Goal: Find specific page/section: Find specific page/section

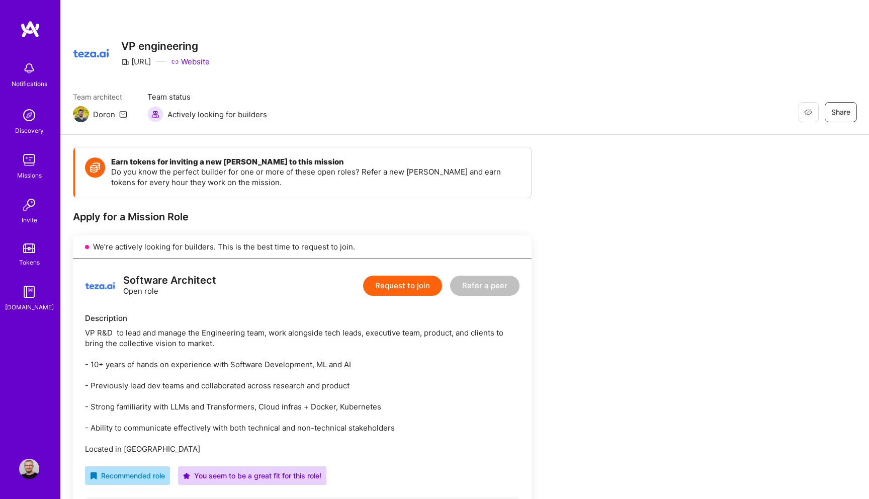
click at [41, 32] on link at bounding box center [30, 29] width 60 height 18
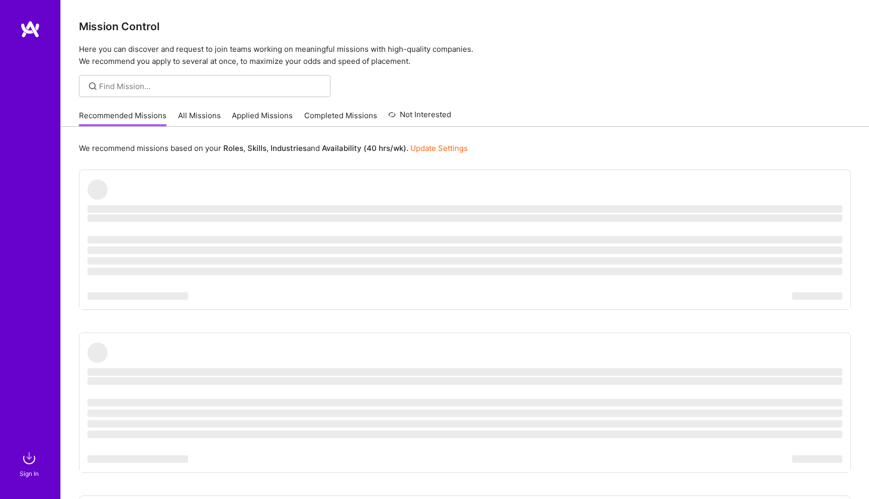
click at [28, 456] on img at bounding box center [29, 458] width 20 height 20
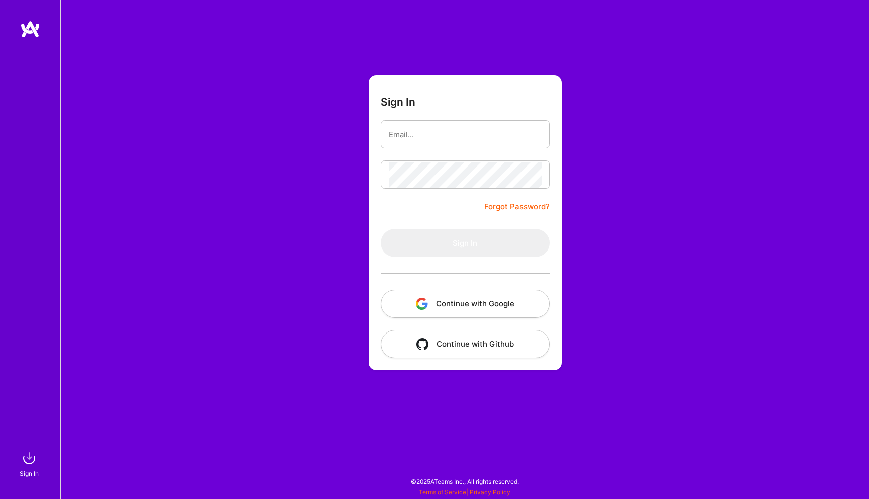
click at [450, 303] on button "Continue with Google" at bounding box center [465, 304] width 169 height 28
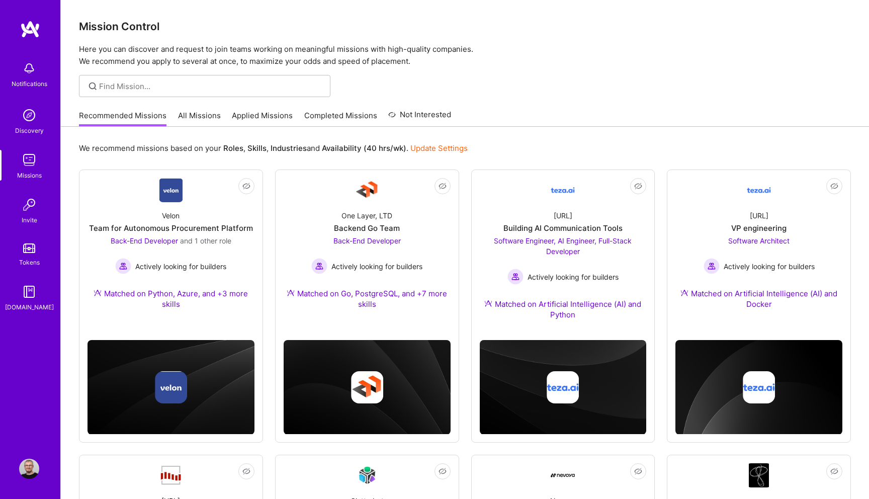
click at [195, 118] on link "All Missions" at bounding box center [199, 118] width 43 height 17
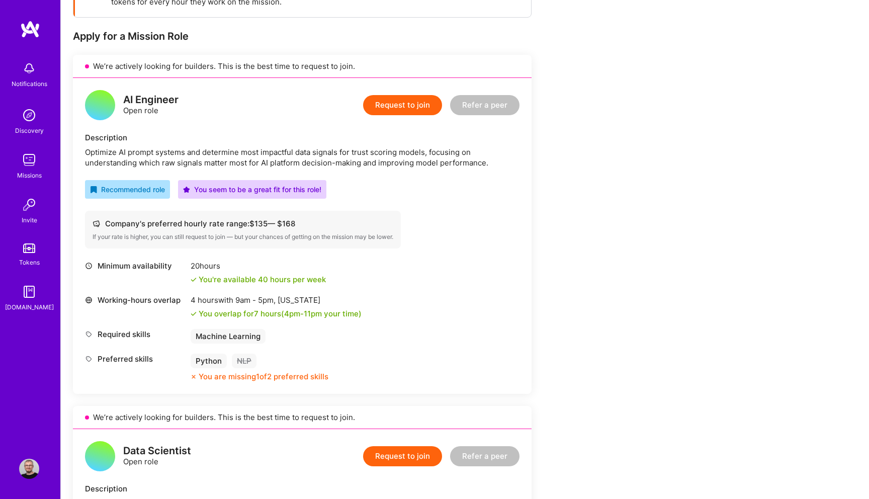
scroll to position [168, 0]
